Goal: Find specific page/section: Find specific page/section

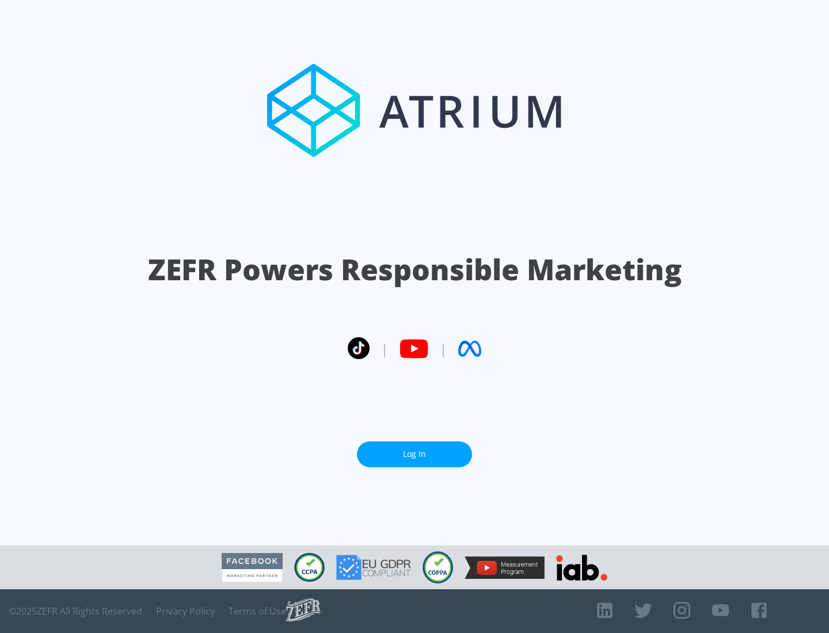
click at [415, 454] on link "Log In" at bounding box center [414, 455] width 115 height 26
